Goal: Task Accomplishment & Management: Complete application form

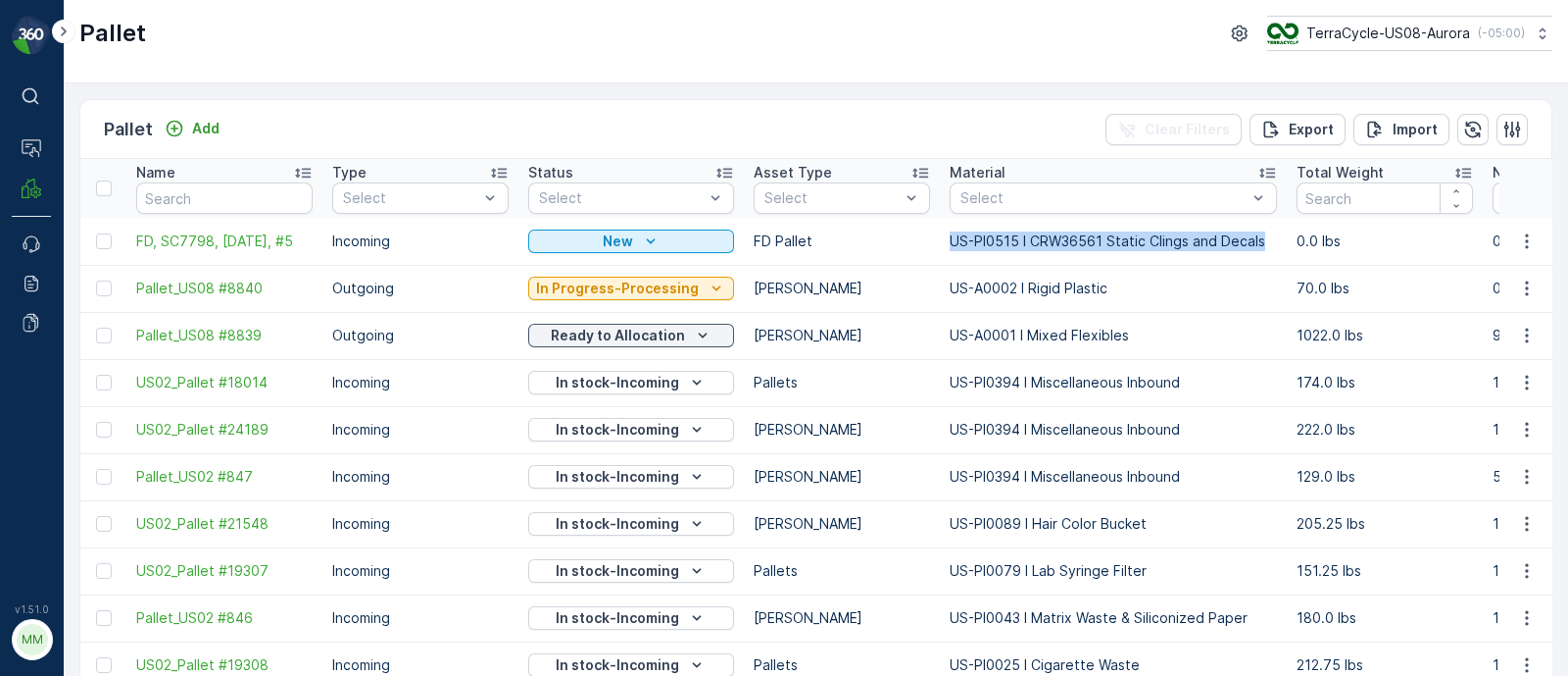
drag, startPoint x: 1263, startPoint y: 240, endPoint x: 944, endPoint y: 233, distance: 319.1
click at [949, 233] on p "US-PI0515 I CRW36561 Static Clings and Decals" at bounding box center [1112, 242] width 327 height 20
copy p "US-PI0515 I CRW36561 Static Clings and Decals"
click at [275, 241] on span "FD, SC7798, [DATE], #5" at bounding box center [225, 242] width 177 height 20
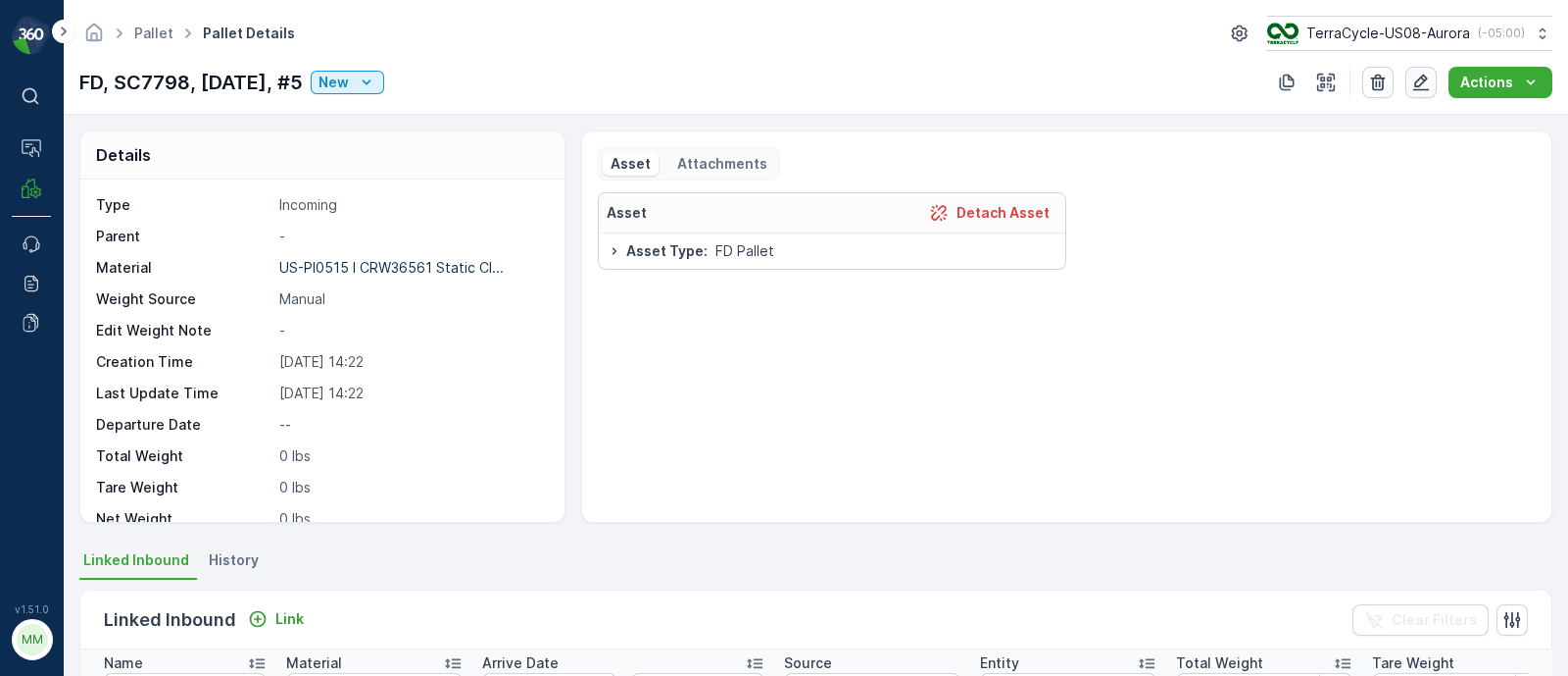
click at [1414, 87] on icon "button" at bounding box center [1422, 83] width 20 height 20
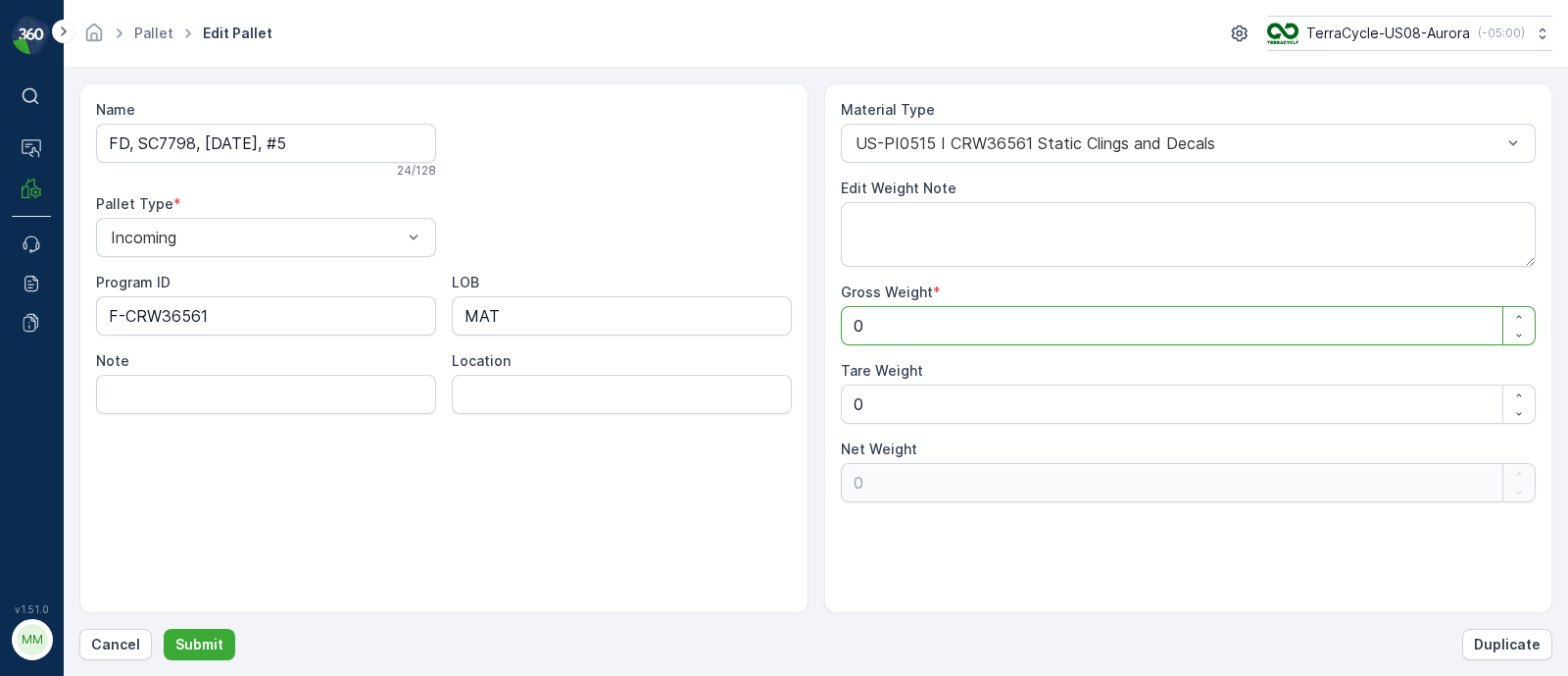
drag, startPoint x: 900, startPoint y: 325, endPoint x: 812, endPoint y: 330, distance: 88.1
click at [812, 330] on div "Name FD, SC7798, [DATE], #5 24 / 128 Pallet Type * Incoming Program ID F-CRW365…" at bounding box center [816, 348] width 1474 height 530
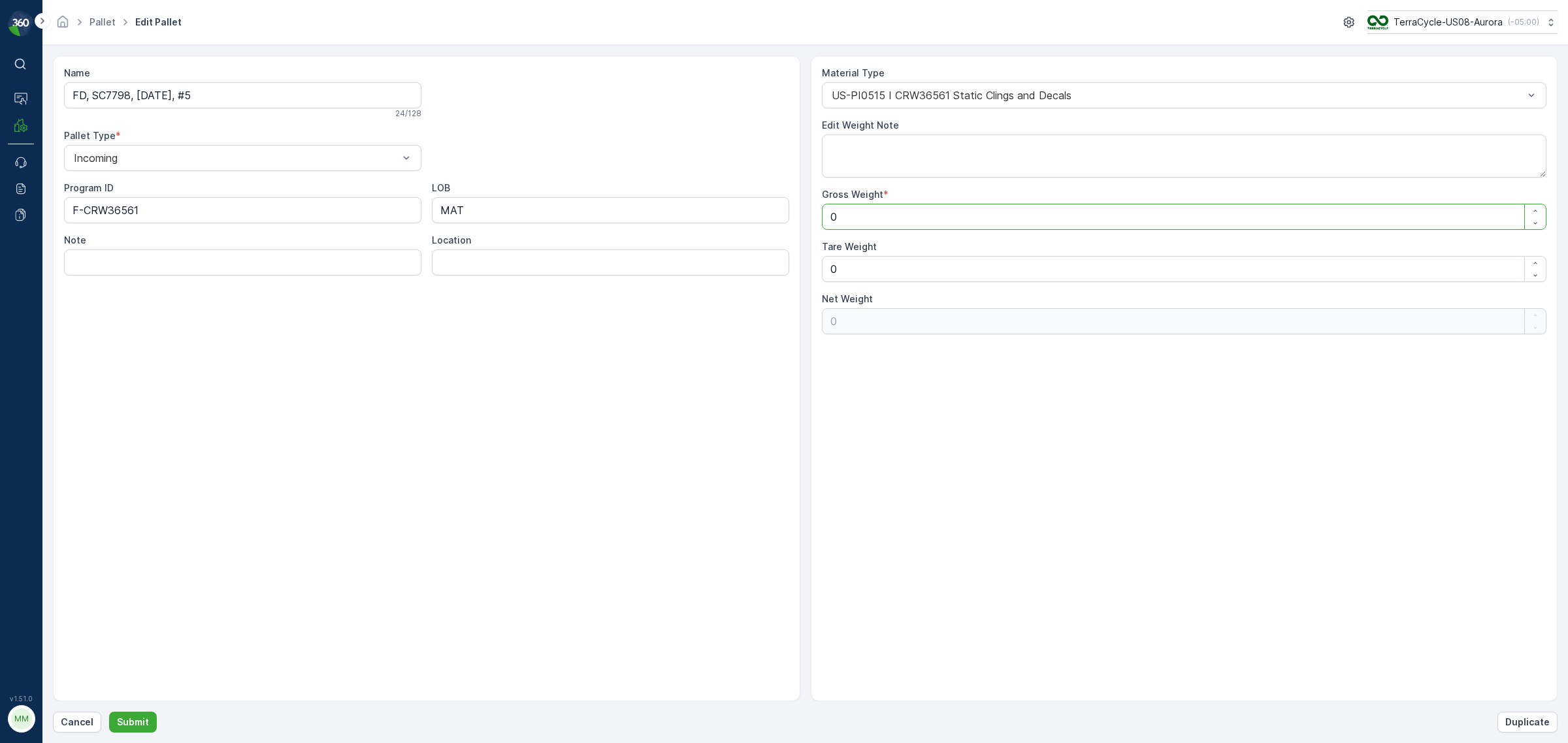
type Weight "1"
type Weight "14"
type Weight "145"
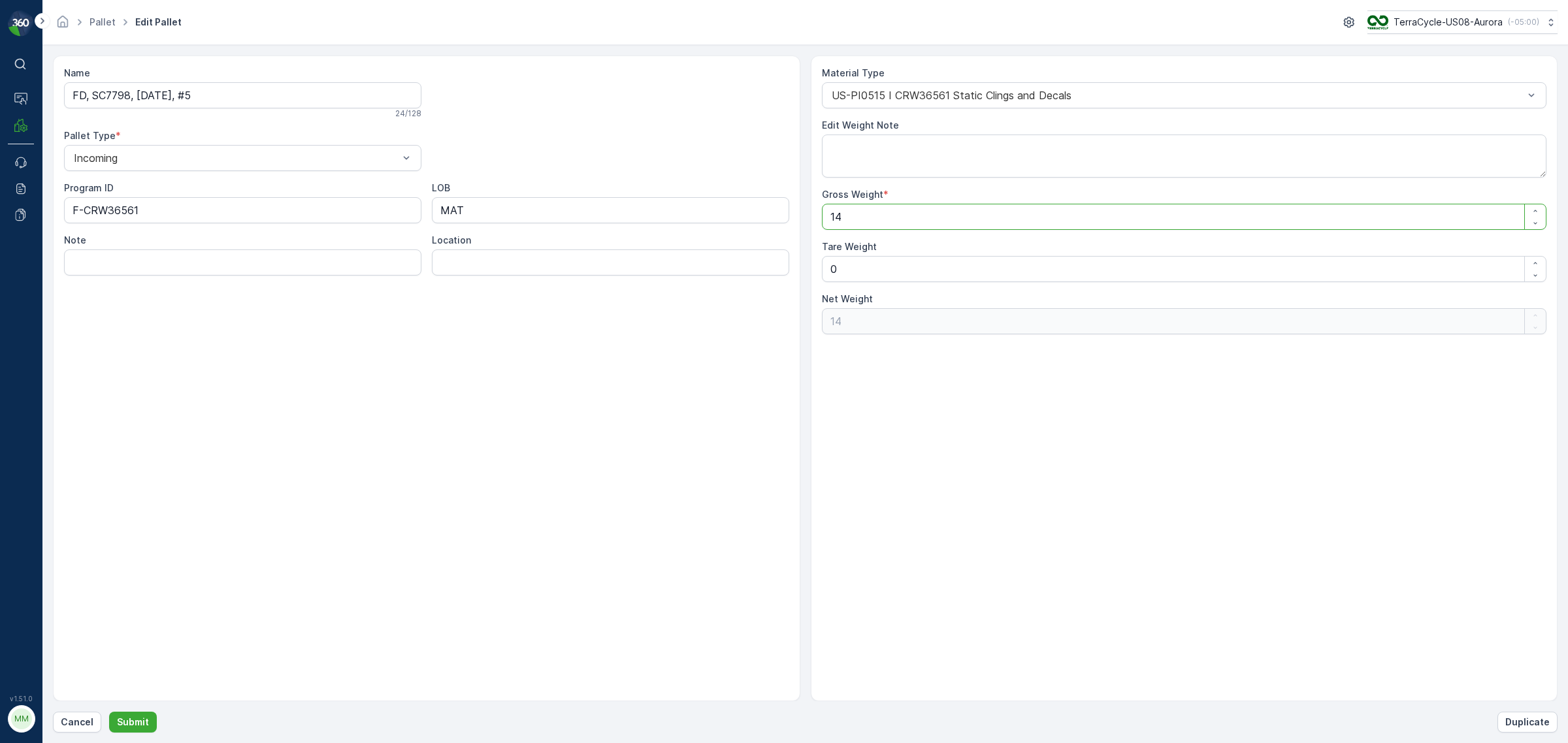
type Weight "145"
drag, startPoint x: 848, startPoint y: 268, endPoint x: 804, endPoint y: 259, distance: 44.9
click at [804, 262] on div "Name FD, SC7798, [DATE], #5 24 / 128 Pallet Type * Incoming Program ID F-CRW365…" at bounding box center [805, 378] width 1505 height 646
type Weight "9"
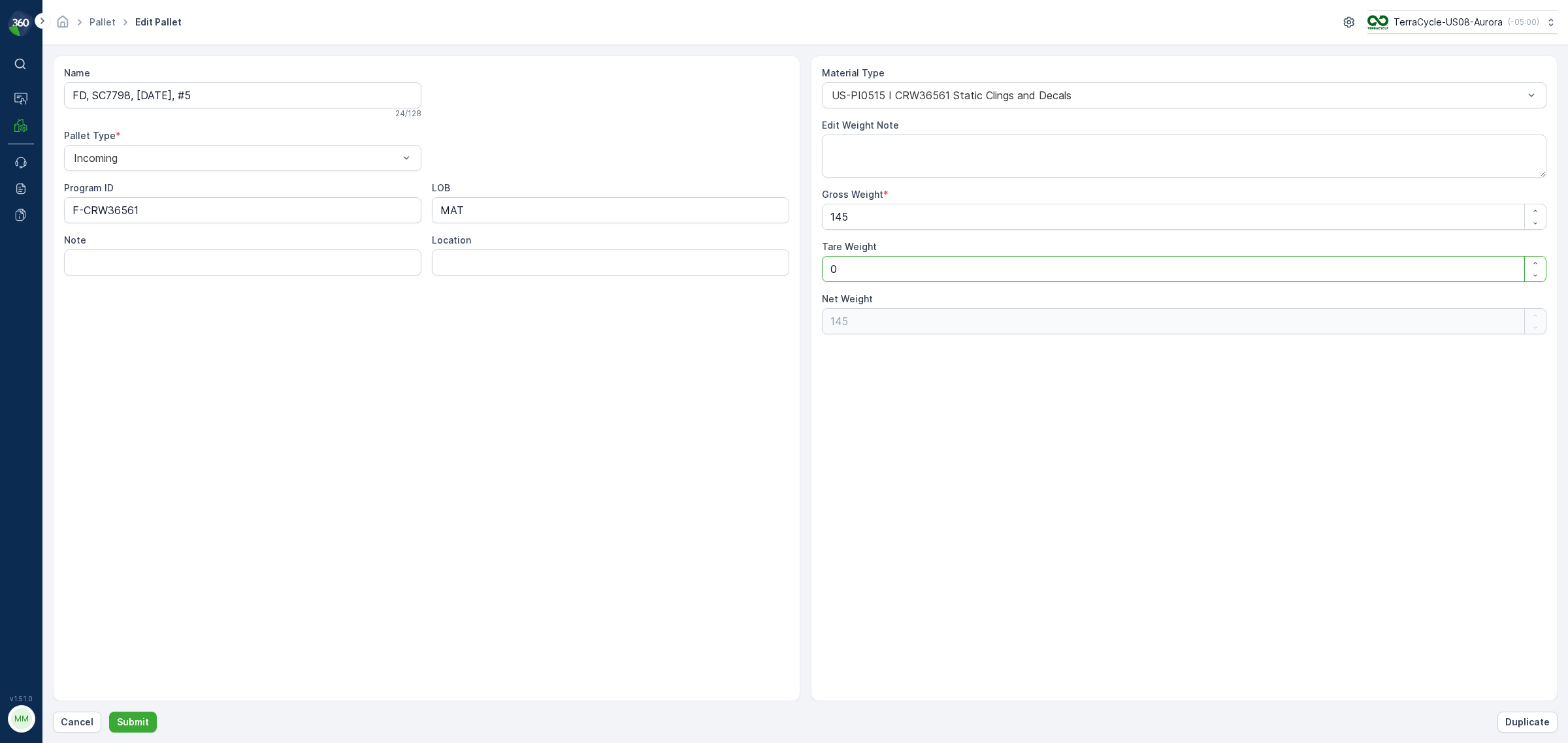
type Weight "136"
type Weight "95"
type Weight "50"
drag, startPoint x: 853, startPoint y: 275, endPoint x: 807, endPoint y: 266, distance: 46.9
click at [807, 266] on div "Name FD, SC7798, [DATE], #5 24 / 128 Pallet Type * Incoming Program ID F-CRW365…" at bounding box center [805, 378] width 1505 height 646
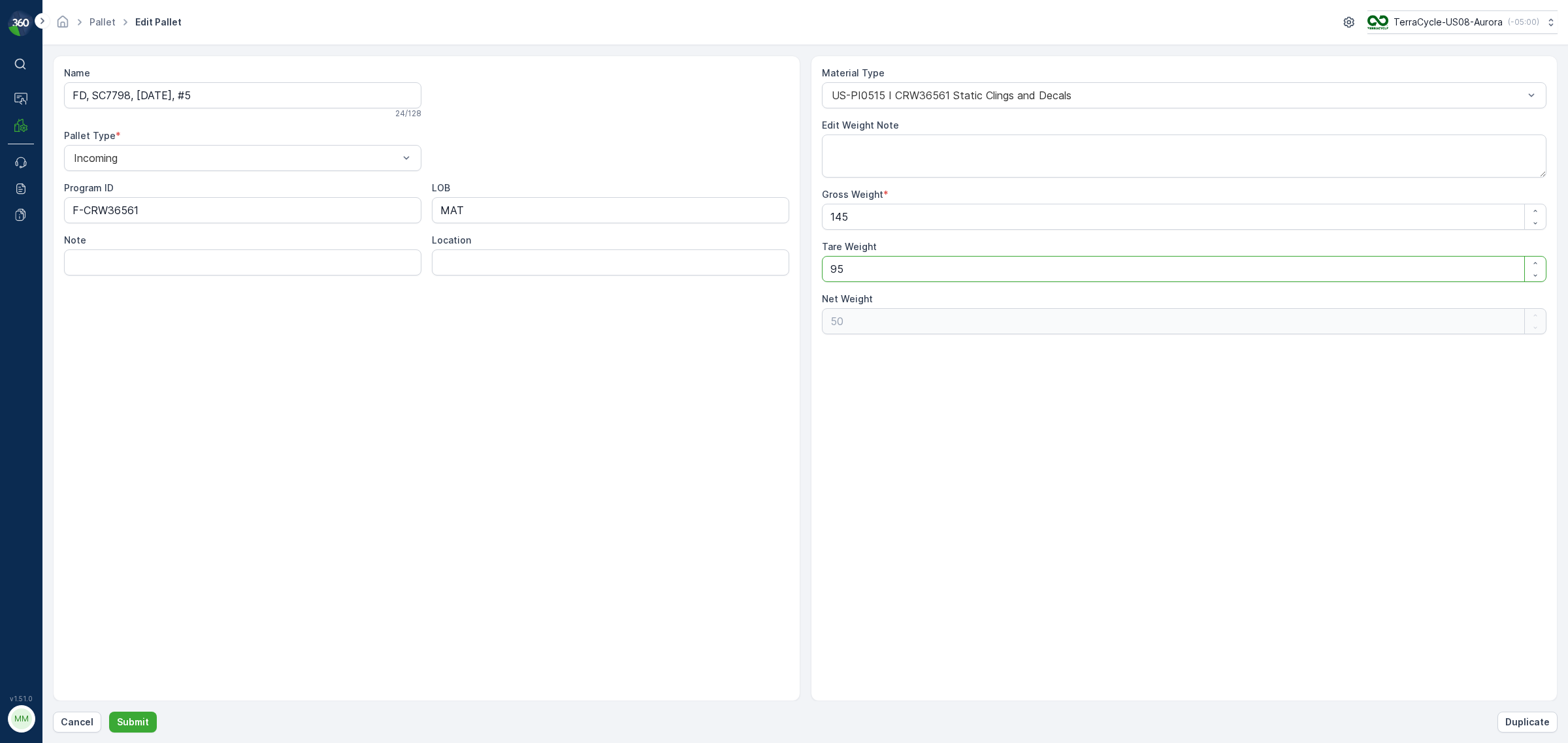
type Weight "5"
type Weight "140"
type Weight "50"
type Weight "95"
type Weight "50"
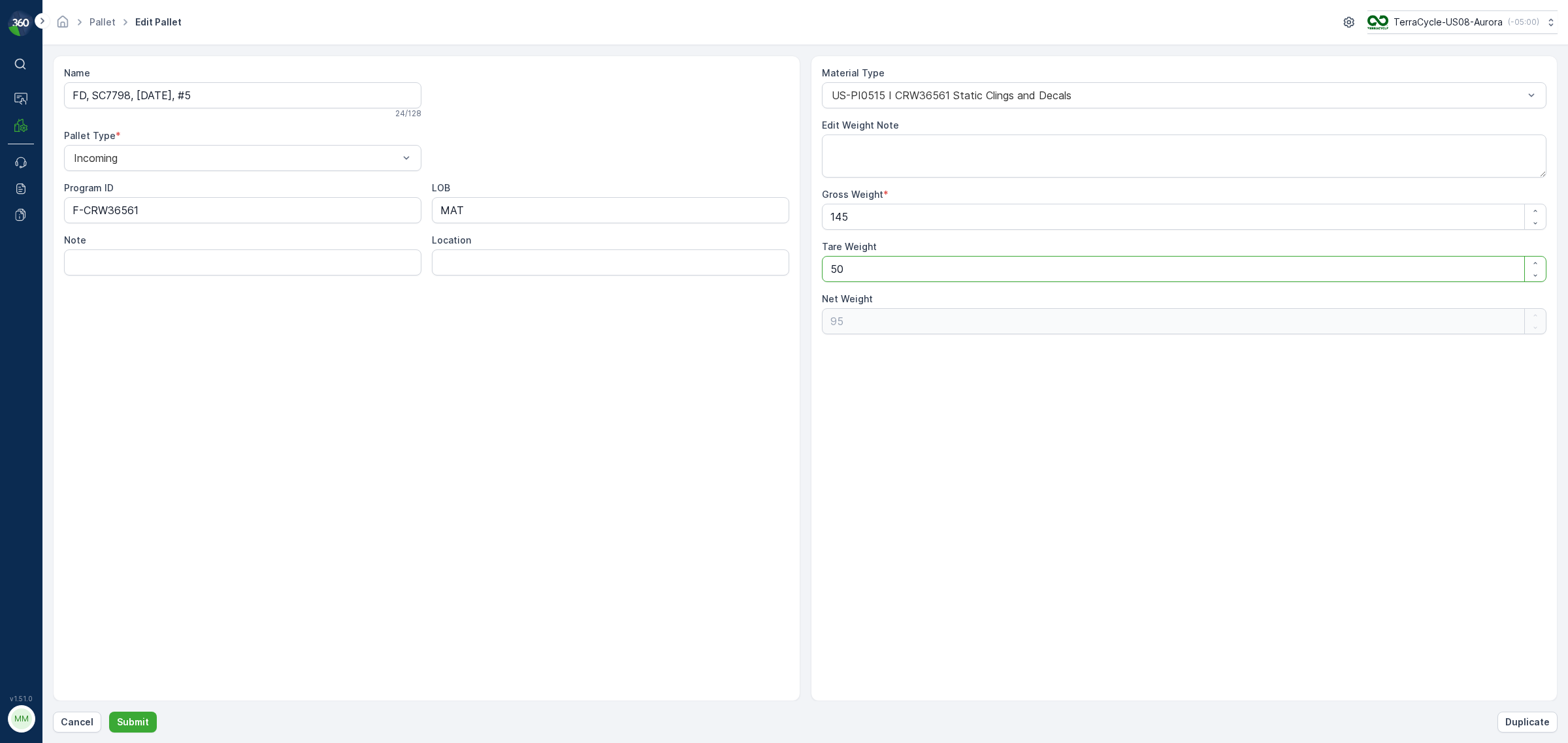
click at [906, 392] on div "Material Type US-PI0515 I CRW36561 Static Clings and Decals Edit Weight Note Gr…" at bounding box center [1185, 378] width 747 height 646
click at [135, 449] on p "Submit" at bounding box center [133, 722] width 32 height 13
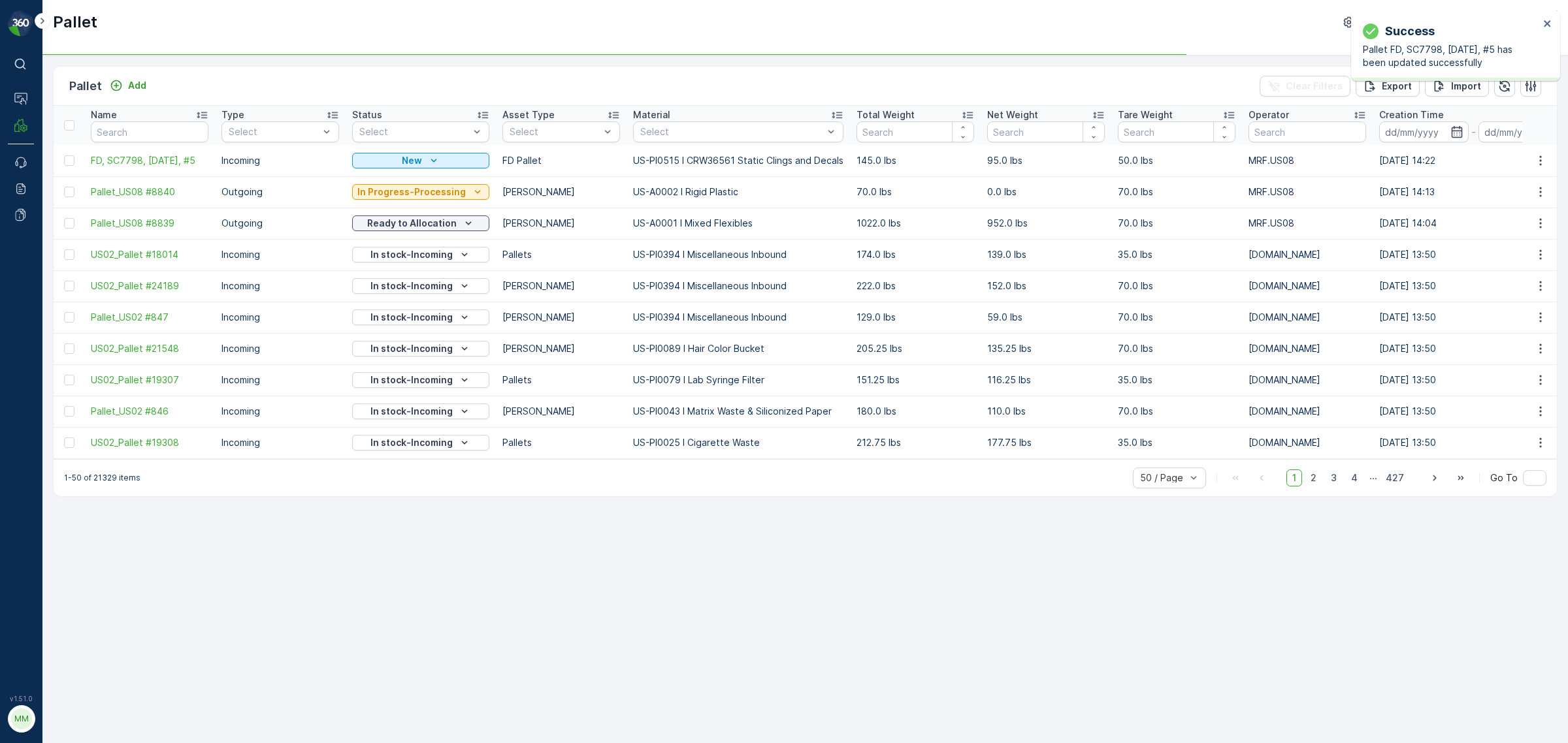
click at [433, 173] on td "New" at bounding box center [421, 161] width 151 height 31
click at [428, 169] on div "New" at bounding box center [421, 161] width 137 height 18
click at [425, 169] on div "New" at bounding box center [421, 161] width 137 height 18
click at [421, 164] on div "New" at bounding box center [421, 161] width 127 height 13
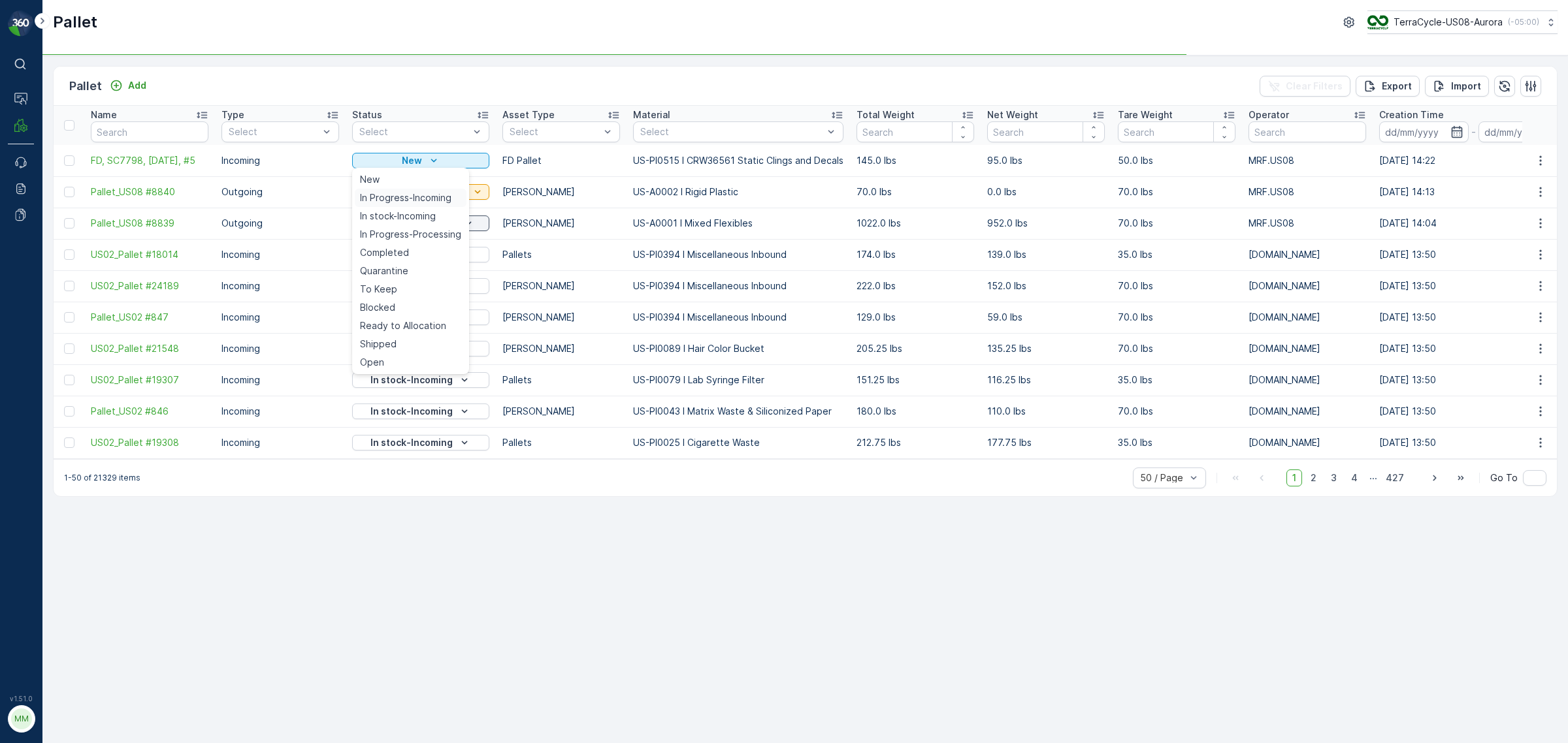
click at [420, 201] on span "In Progress-Incoming" at bounding box center [406, 198] width 92 height 13
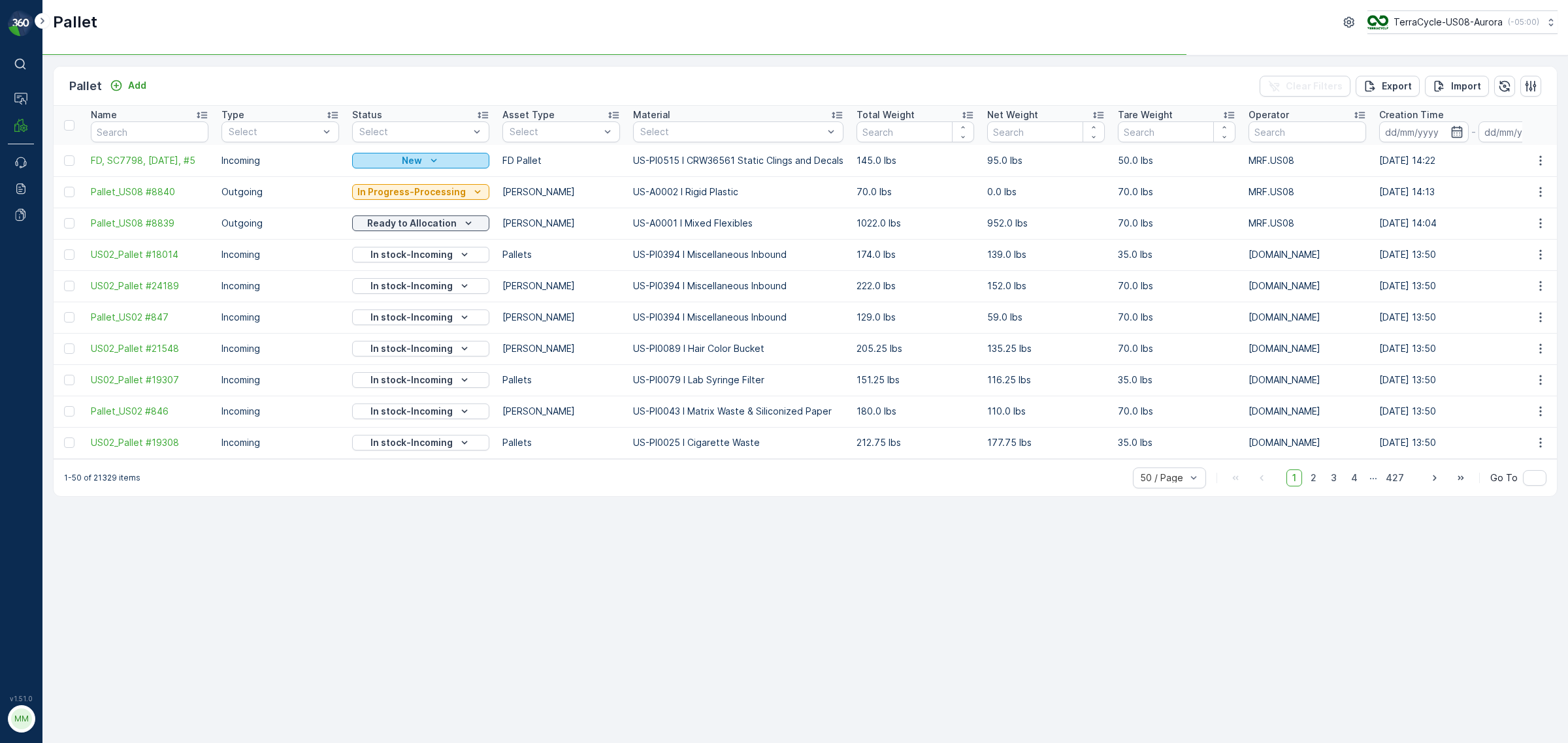
click at [419, 162] on div "New" at bounding box center [421, 161] width 127 height 13
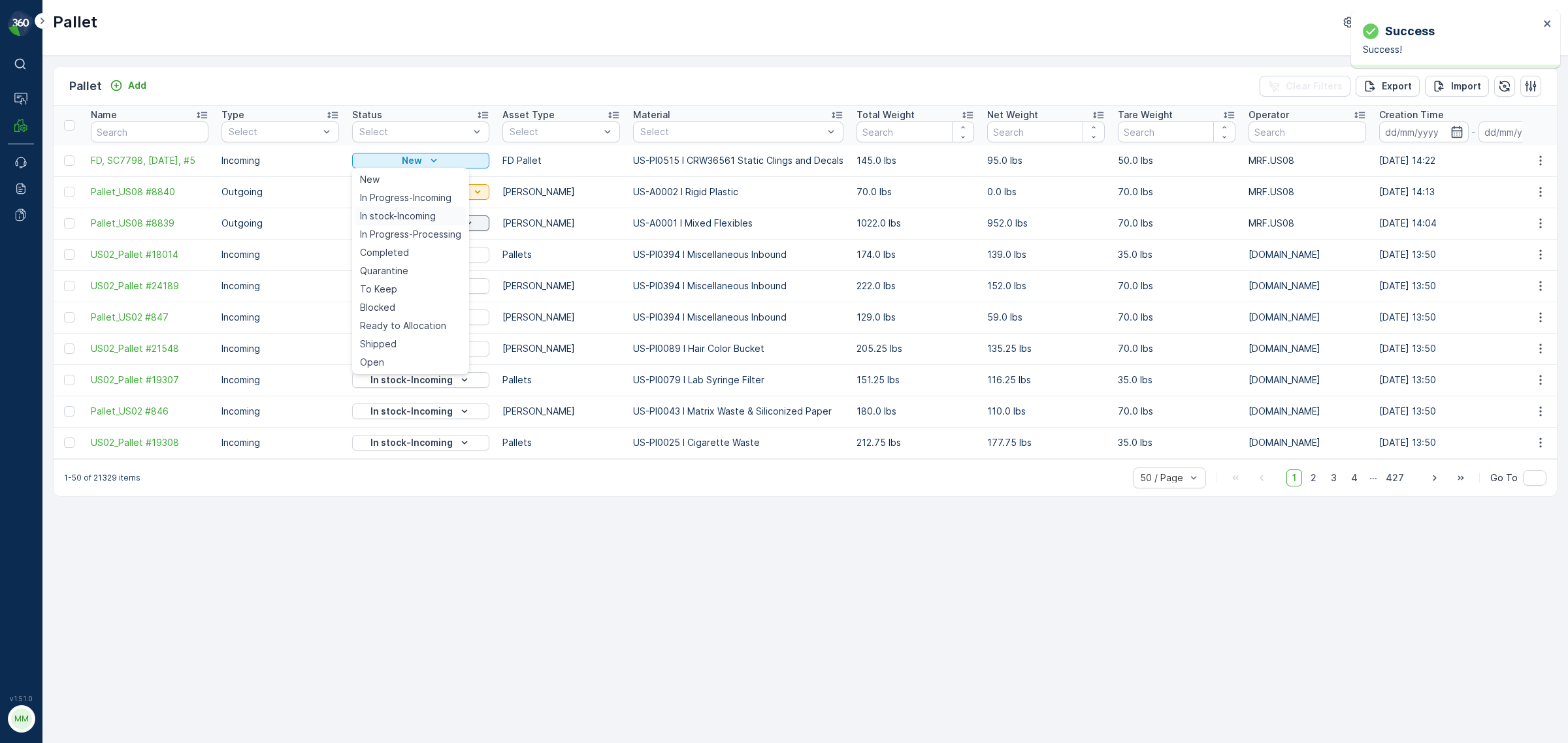
click at [412, 220] on span "In stock-Incoming" at bounding box center [398, 216] width 76 height 13
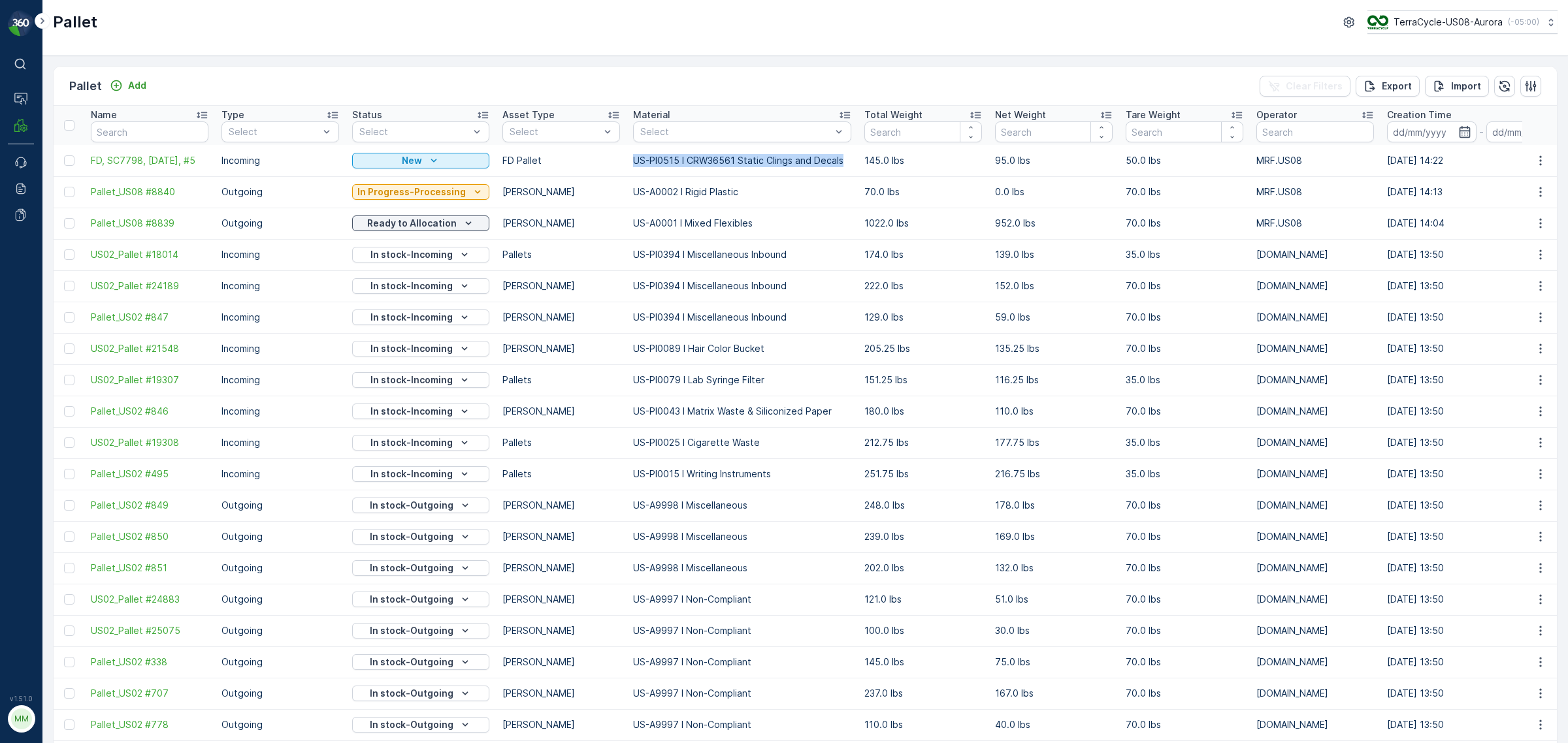
drag, startPoint x: 845, startPoint y: 156, endPoint x: 616, endPoint y: 158, distance: 229.0
click at [616, 158] on tr "FD, SC7798, [DATE], #5 Incoming New FD Pallet US-PI0515 I CRW36561 Static Cling…" at bounding box center [1262, 161] width 2418 height 31
copy tr "US-PI0515 I CRW36561 Static Clings and Decals"
drag, startPoint x: 125, startPoint y: 135, endPoint x: 116, endPoint y: 136, distance: 9.1
click at [125, 135] on input "text" at bounding box center [150, 132] width 118 height 21
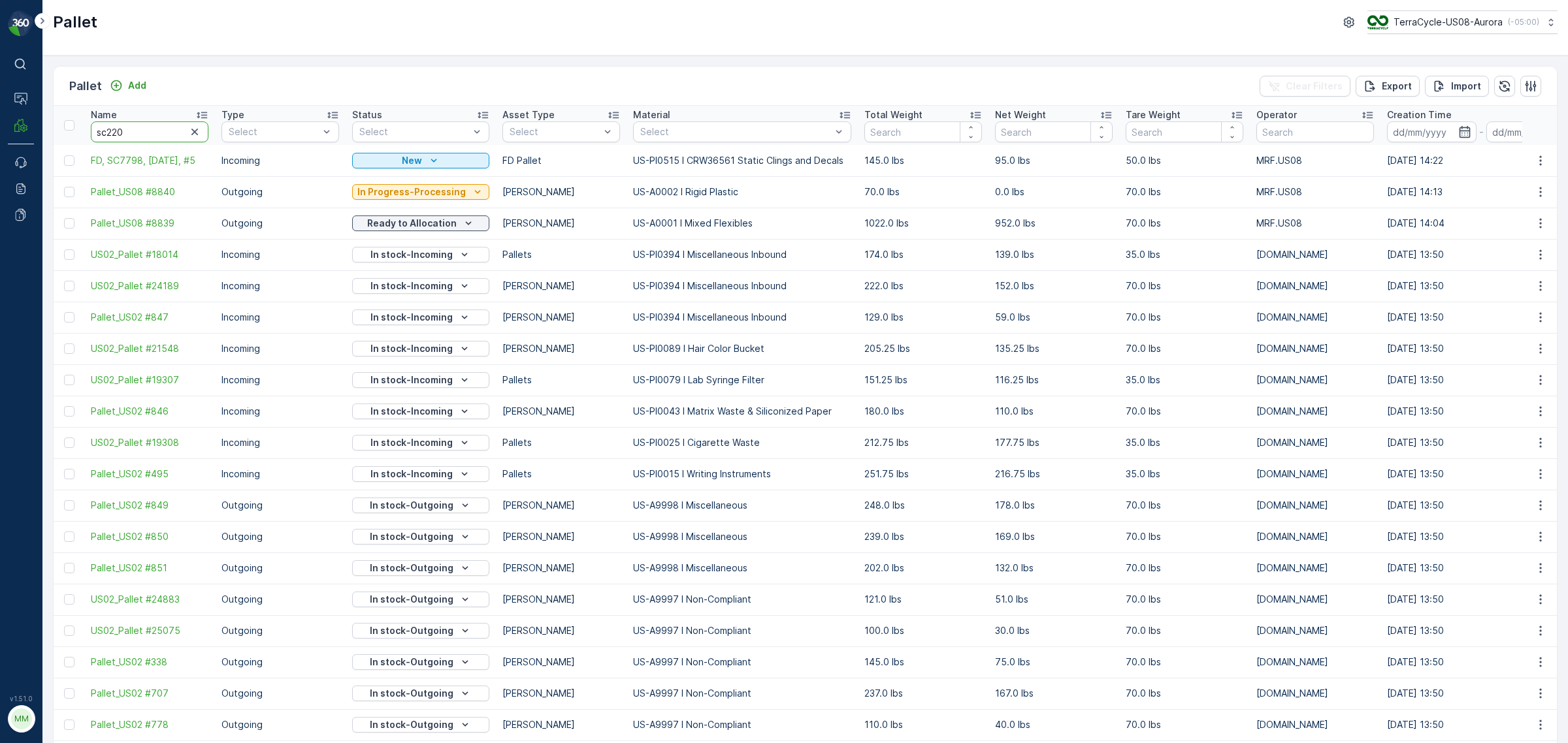
type input "sc2206"
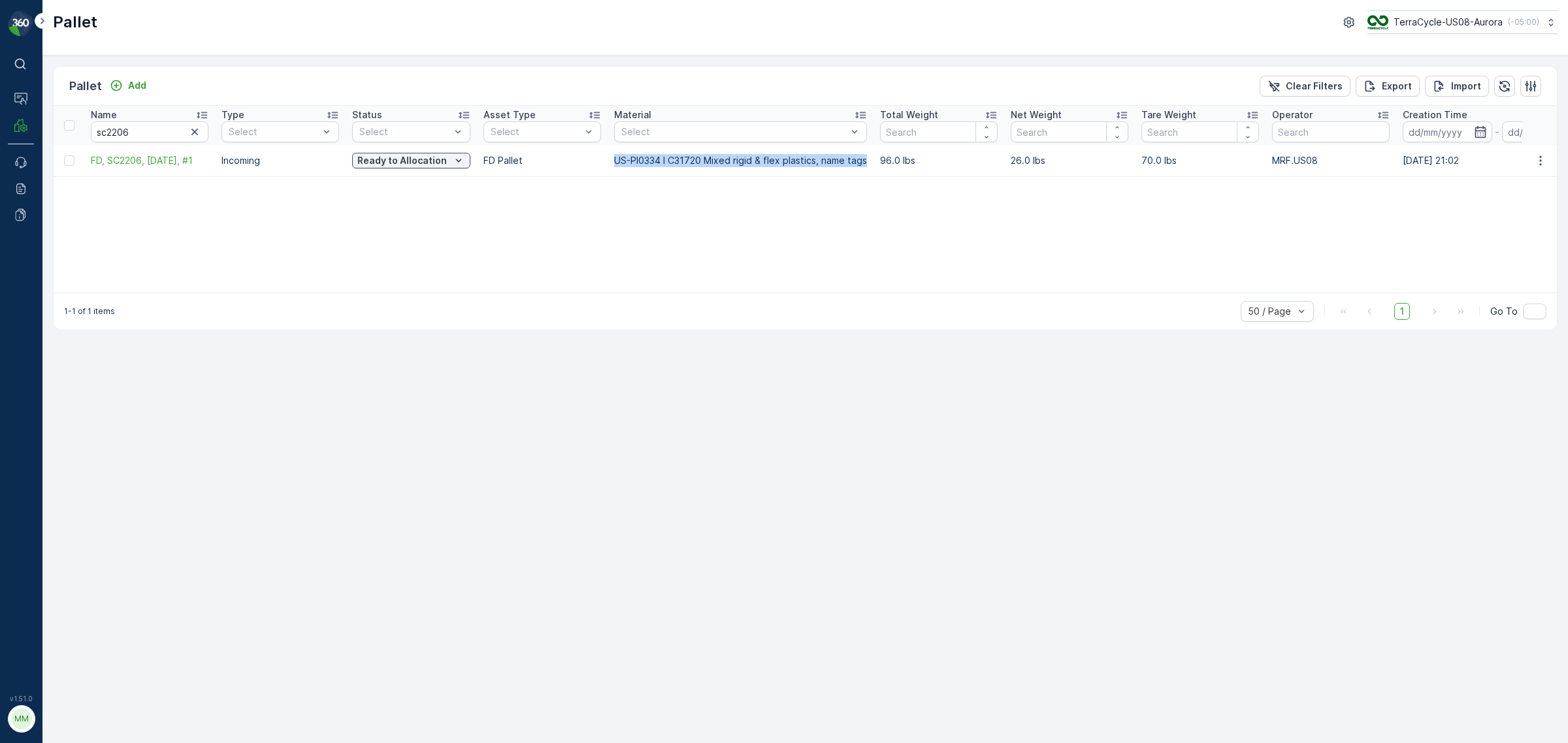
drag, startPoint x: 609, startPoint y: 157, endPoint x: 866, endPoint y: 160, distance: 257.0
click at [866, 160] on td "US-PI0334 I C31720 Mixed rigid & flex plastics, name tags" at bounding box center [741, 161] width 266 height 31
copy p "US-PI0334 I C31720 Mixed rigid & flex plastics, name tags"
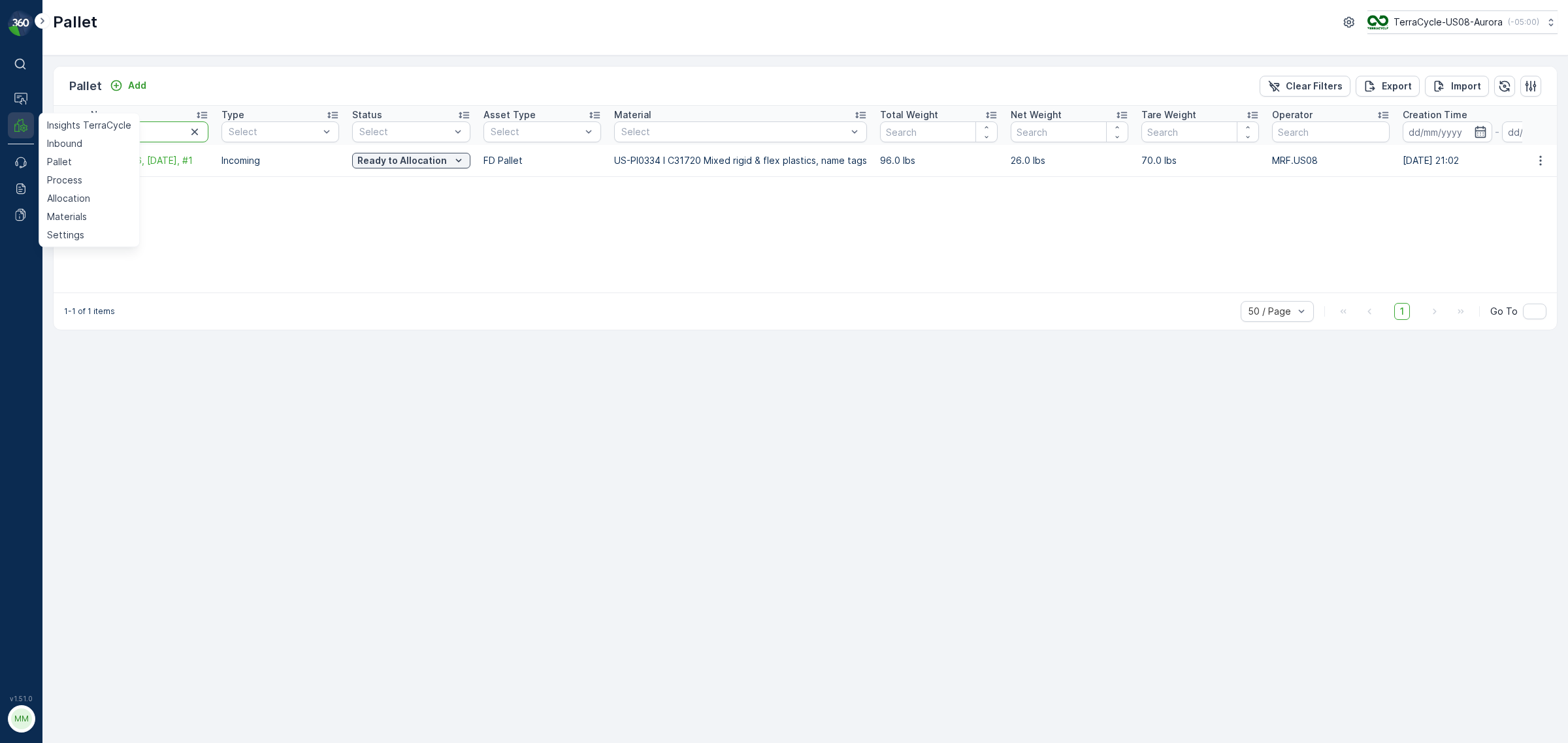
drag, startPoint x: 142, startPoint y: 132, endPoint x: 12, endPoint y: 131, distance: 130.0
click at [12, 131] on div "⌘B Operations MRF Insights TerraCycle Inbound Pallet Process Allocation Materia…" at bounding box center [784, 372] width 1568 height 743
click at [129, 132] on input "sc2206" at bounding box center [150, 132] width 118 height 21
drag, startPoint x: 130, startPoint y: 132, endPoint x: 109, endPoint y: 133, distance: 21.0
click at [109, 133] on input "sc2206" at bounding box center [150, 132] width 118 height 21
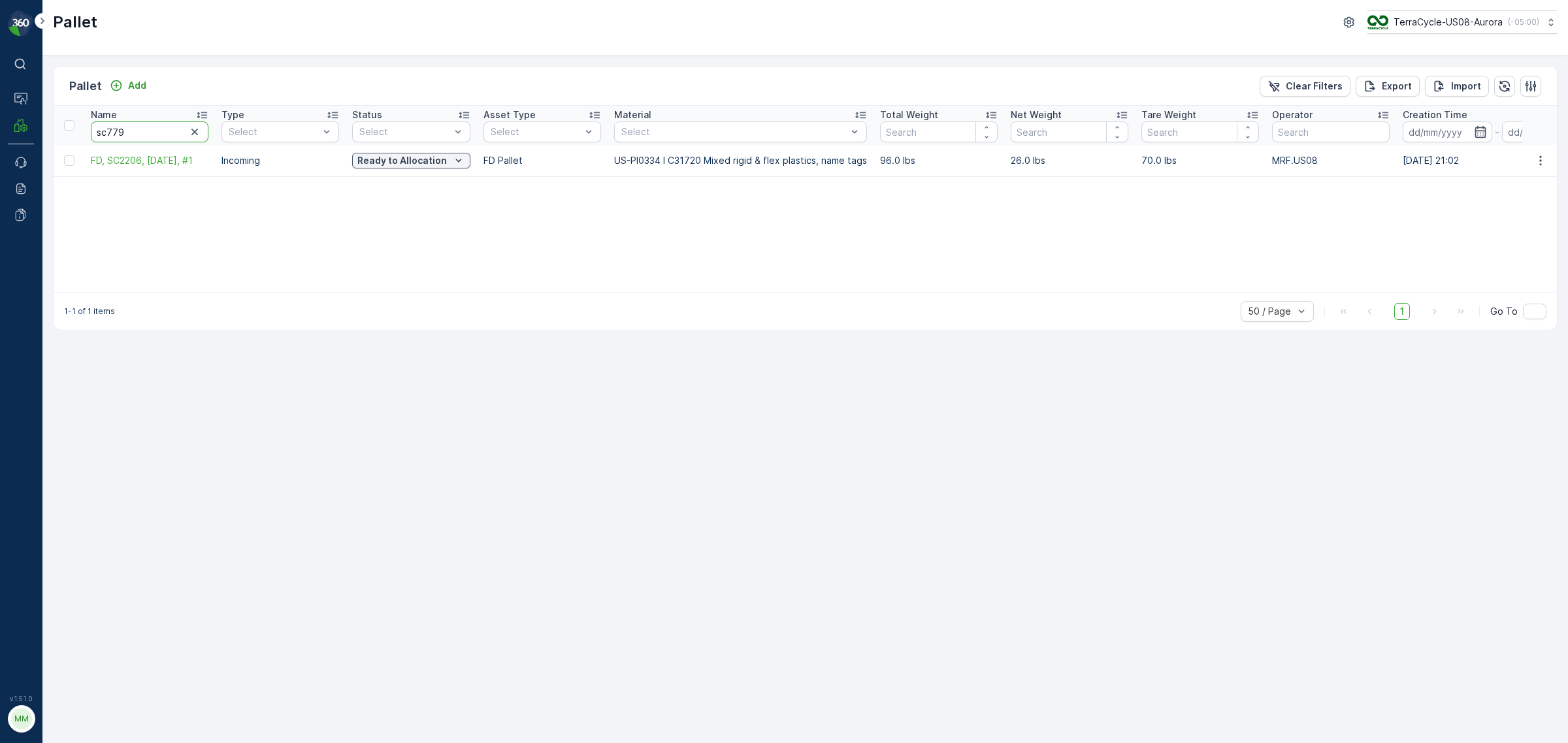
type input "sc7798"
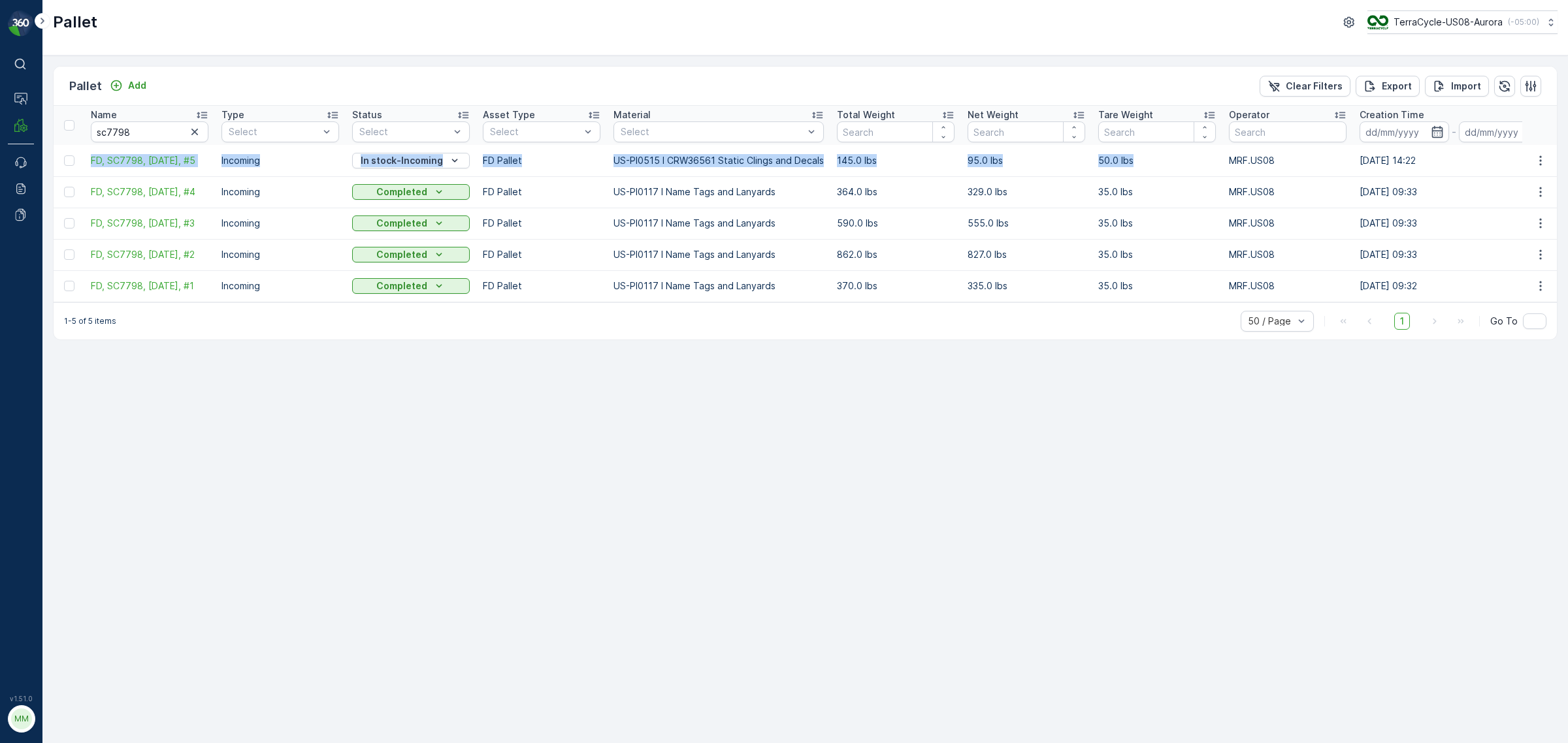
drag, startPoint x: 85, startPoint y: 161, endPoint x: 1142, endPoint y: 158, distance: 1057.0
click at [1044, 158] on tr "FD, SC7798, [DATE], #5 Incoming In stock-Incoming FD Pallet US-PI0515 I CRW3656…" at bounding box center [1249, 161] width 2391 height 31
copy tr "FD, SC7798, [DATE], #5 Incoming In stock-Incoming FD Pallet US-PI0515 I CRW3656…"
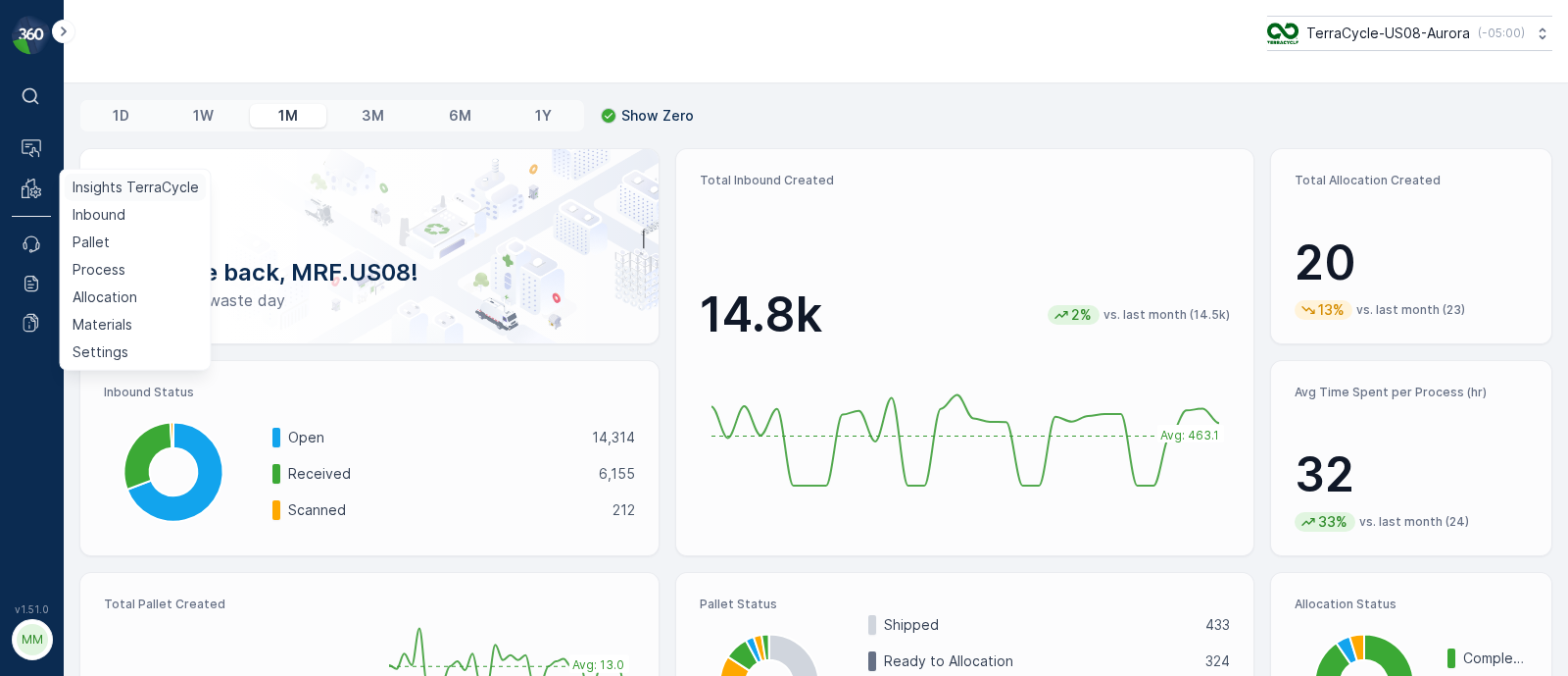
click at [113, 198] on link "Insights TerraCycle" at bounding box center [135, 188] width 142 height 28
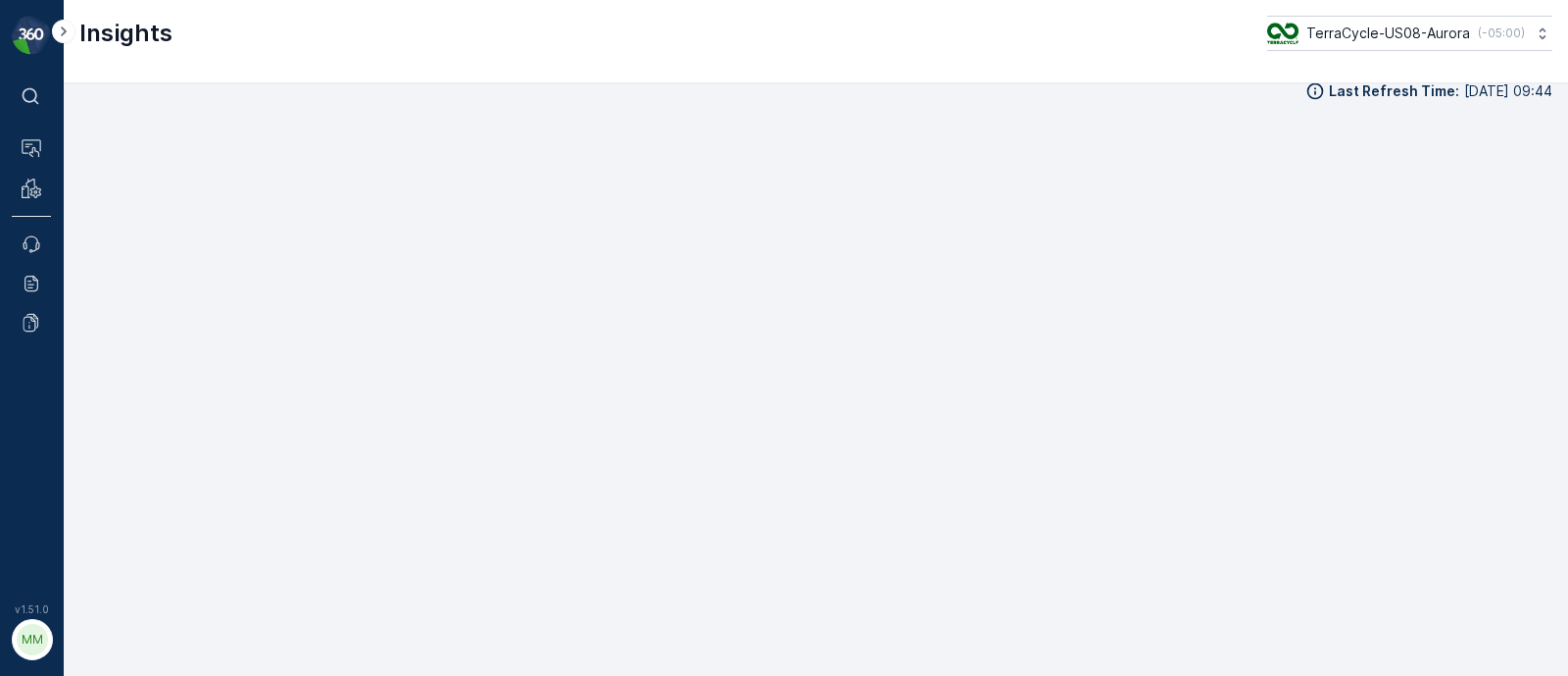
scroll to position [22, 0]
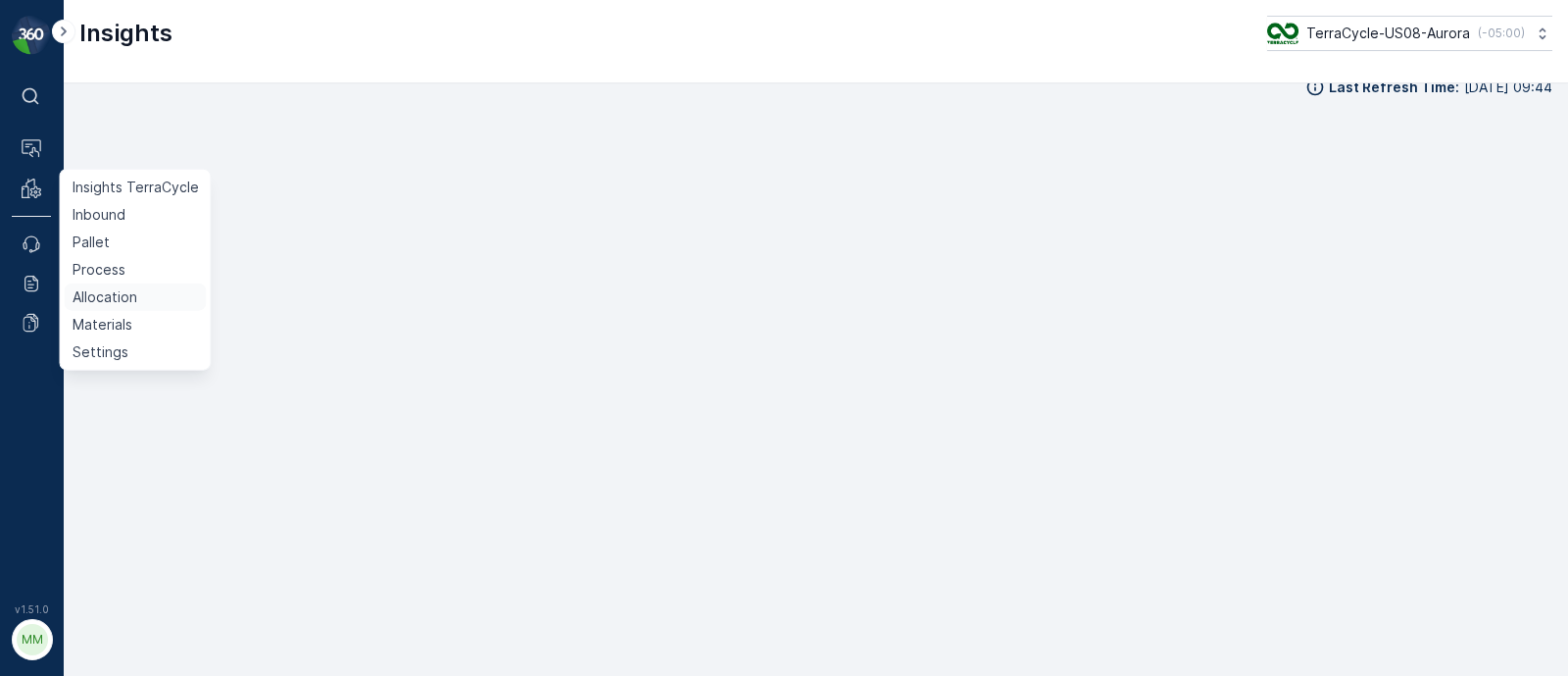
click at [110, 298] on p "Allocation" at bounding box center [105, 298] width 65 height 20
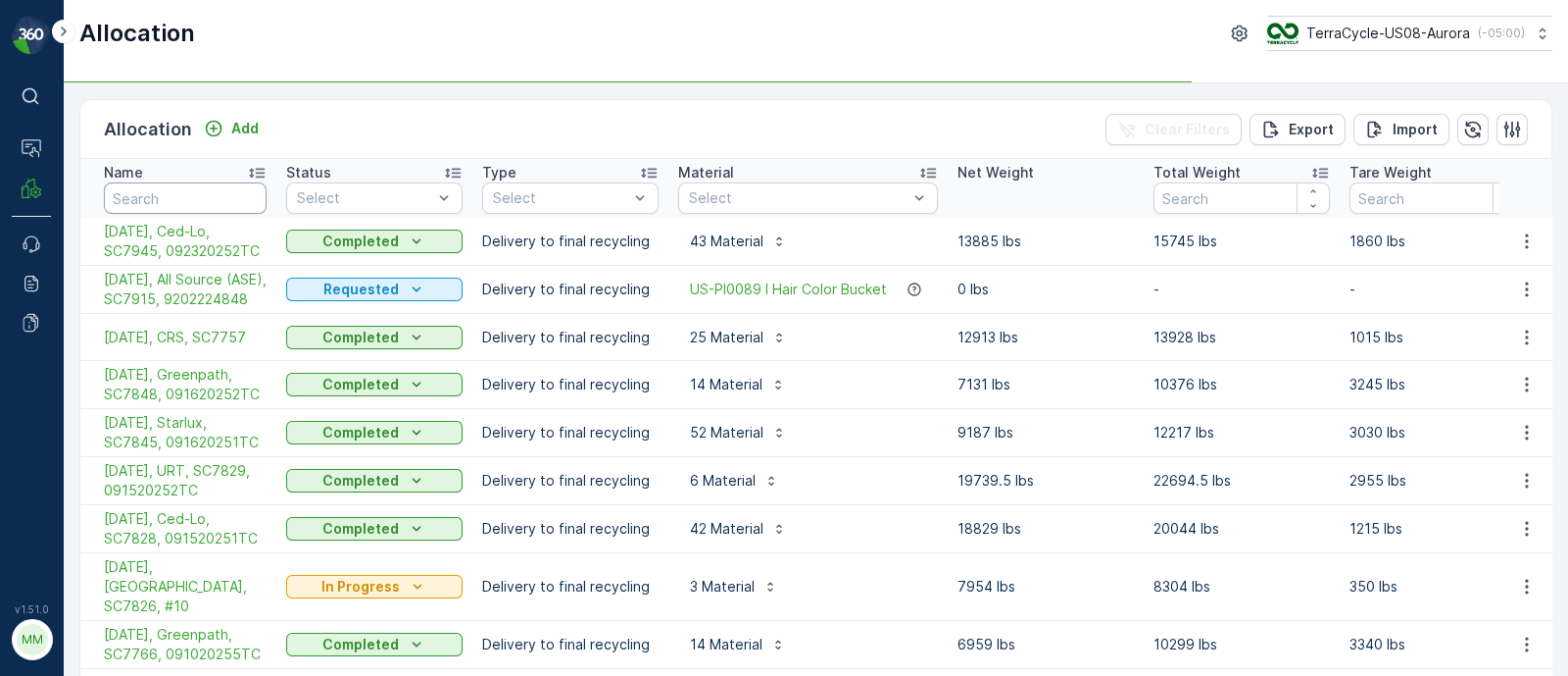
click at [188, 193] on input "text" at bounding box center [186, 198] width 163 height 31
type input "temp"
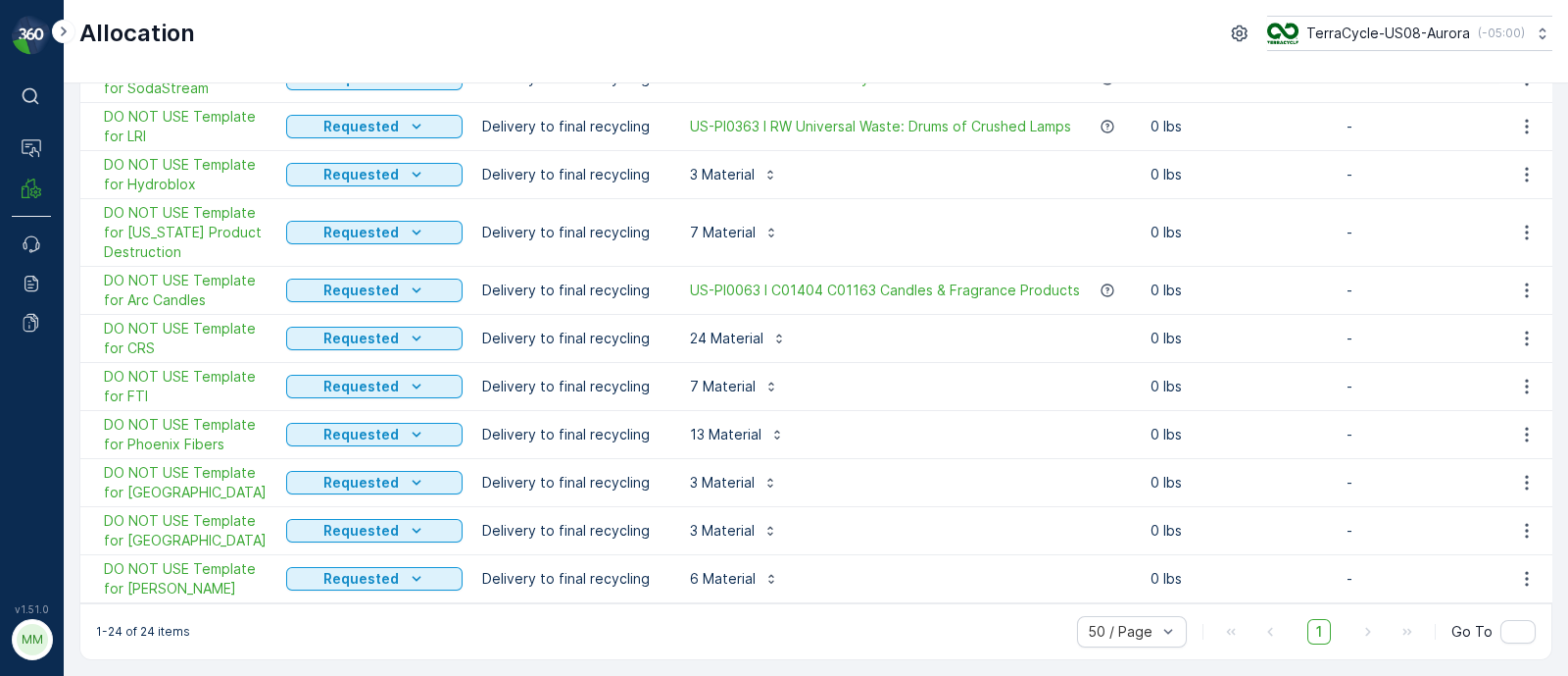
scroll to position [890, 0]
click at [1254, 427] on icon "button" at bounding box center [1526, 434] width 3 height 15
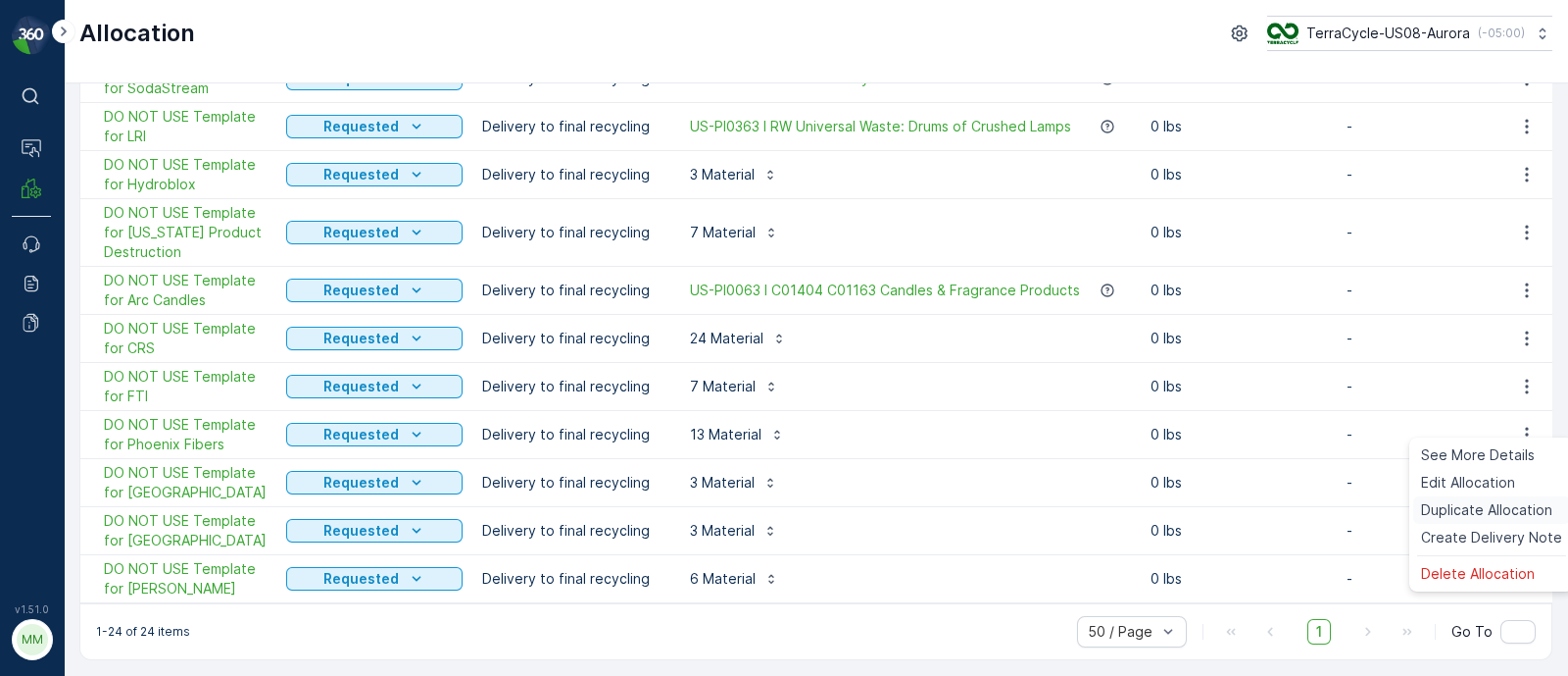
click at [1254, 512] on span "Duplicate Allocation" at bounding box center [1487, 510] width 132 height 20
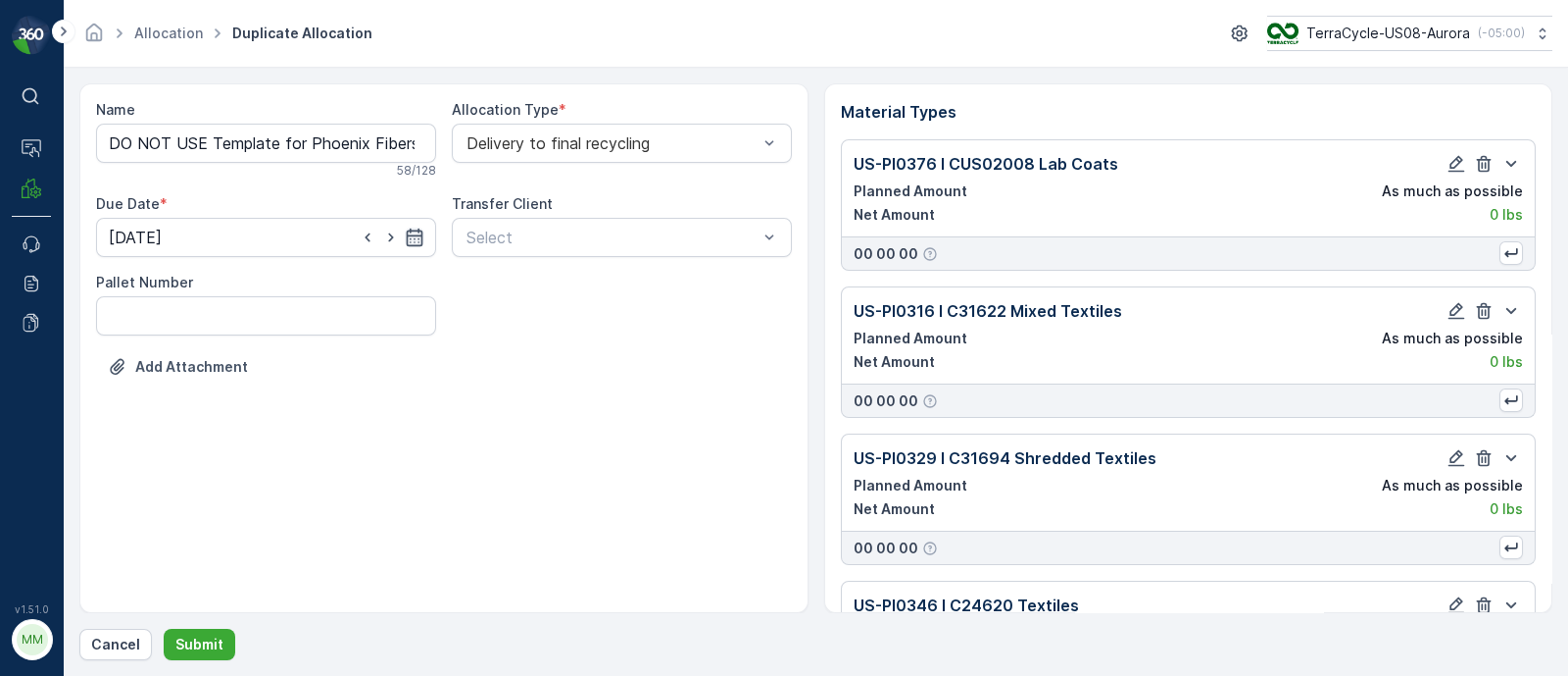
click at [422, 237] on icon "button" at bounding box center [414, 238] width 20 height 20
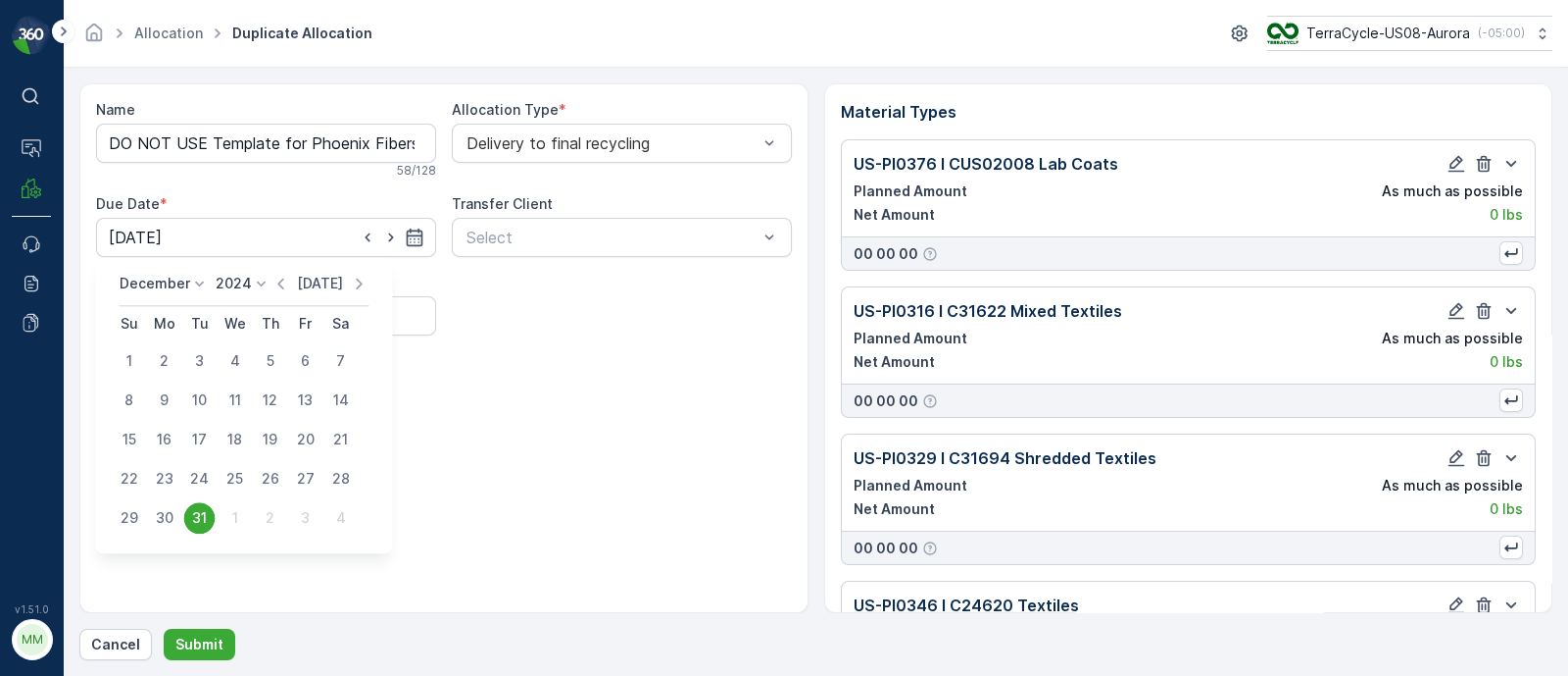
click at [323, 284] on p "Today" at bounding box center [320, 284] width 46 height 20
click at [303, 473] on div "26" at bounding box center [306, 479] width 31 height 31
type input "26.09.2025"
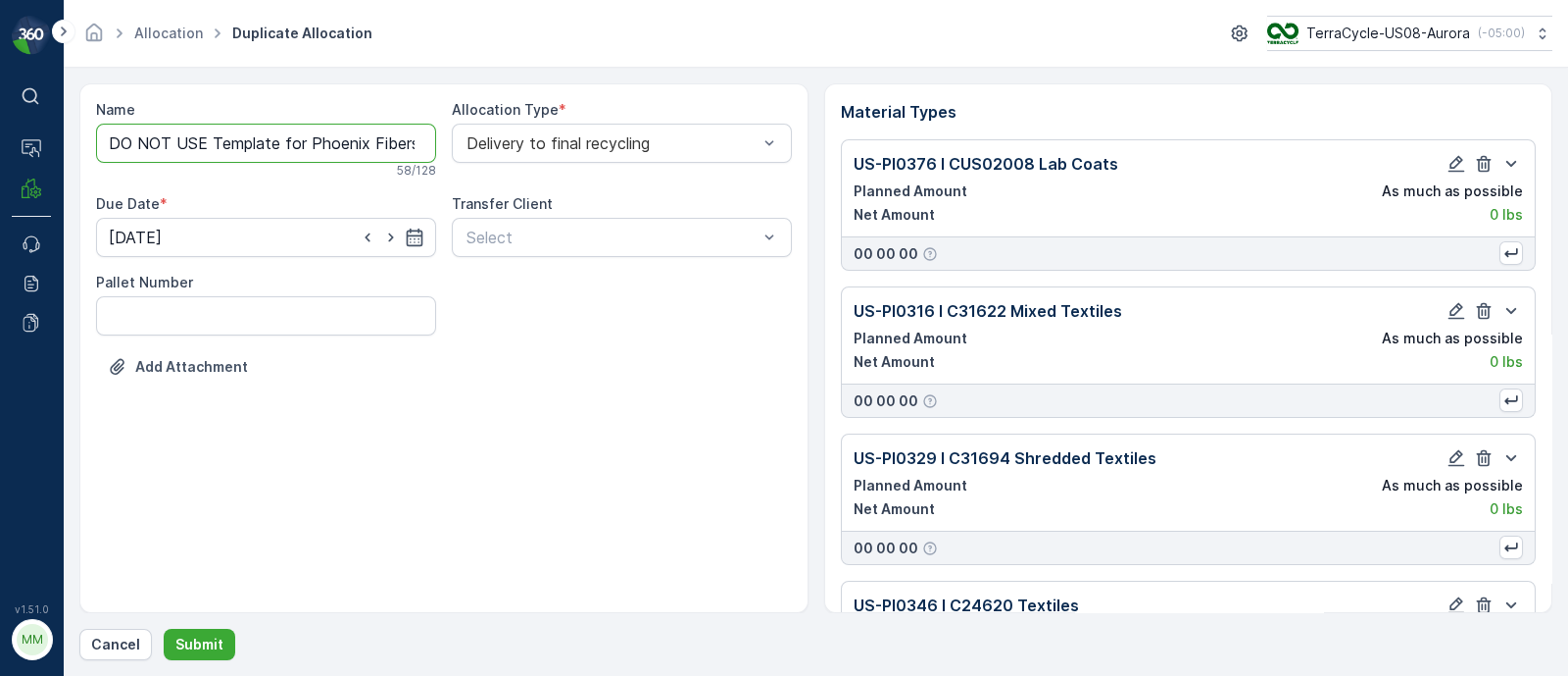
drag, startPoint x: 307, startPoint y: 138, endPoint x: 88, endPoint y: 83, distance: 225.8
click at [79, 140] on form "Name DO NOT USE Template for Phoenix Fibers Copy #1758836180778 58 / 128 Alloca…" at bounding box center [816, 371] width 1505 height 608
drag, startPoint x: 295, startPoint y: 143, endPoint x: 614, endPoint y: 55, distance: 330.9
click at [905, 163] on div "Name 09/26/25, Phoenix Fibers Copy #1758836180778 This name is available 44 / 1…" at bounding box center [816, 348] width 1474 height 530
drag, startPoint x: 304, startPoint y: 138, endPoint x: 692, endPoint y: 125, distance: 388.2
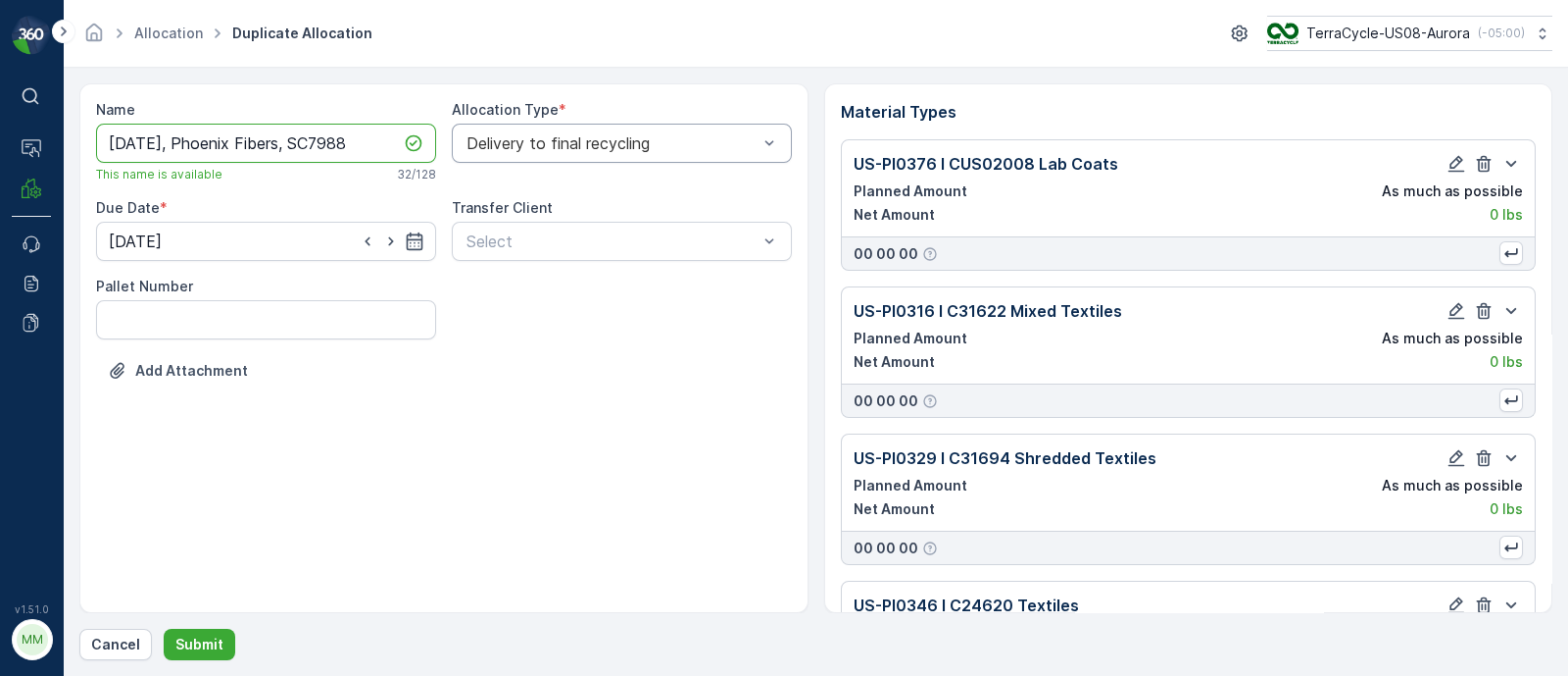
click at [692, 125] on div "Name 09/26/25, Phoenix Fibers, SC7988 This name is available 32 / 128 Allocatio…" at bounding box center [444, 254] width 696 height 310
paste input "/ Aurora / 092520251TC"
type input "09/26/25, Phoenix Fibers, SC7988, 092520251TC"
click at [201, 539] on p "Submit" at bounding box center [199, 645] width 48 height 20
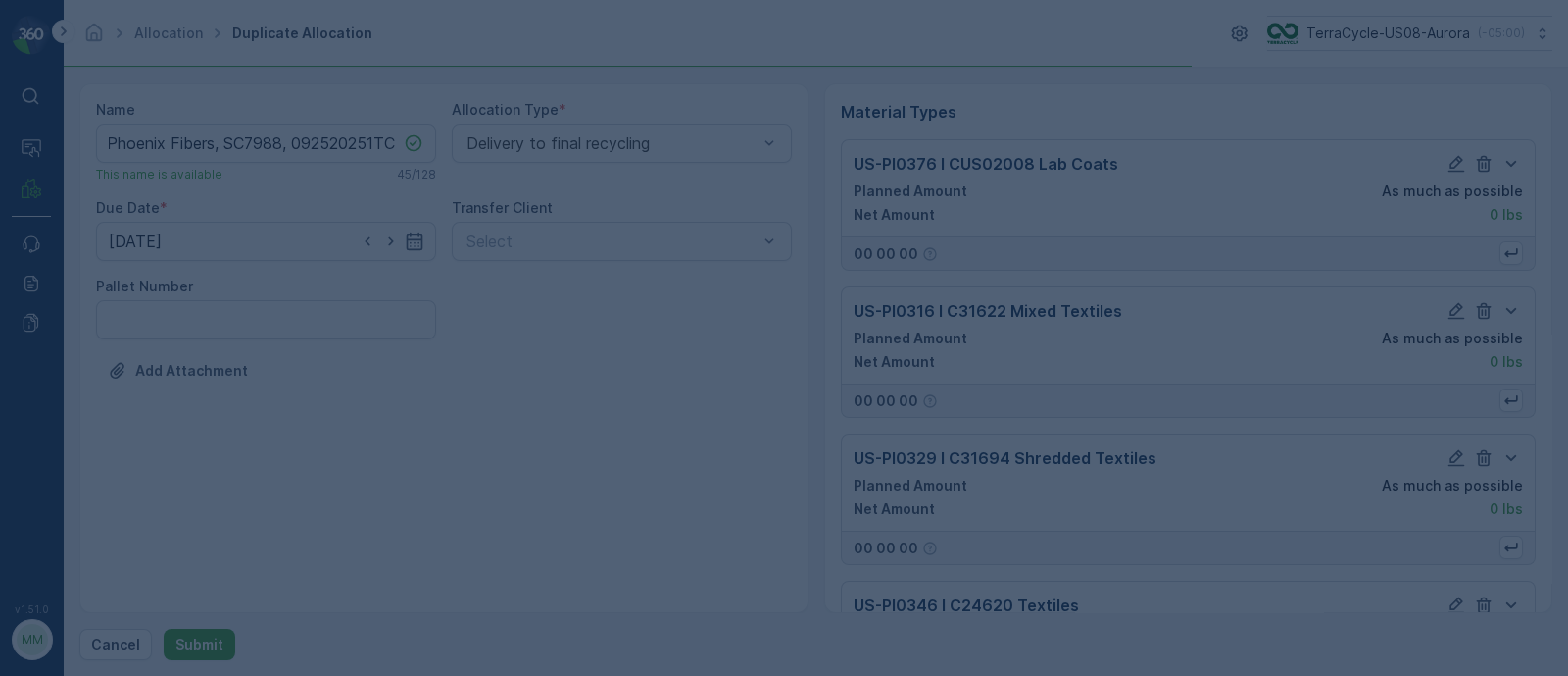
scroll to position [0, 0]
